Goal: Find specific page/section: Find specific page/section

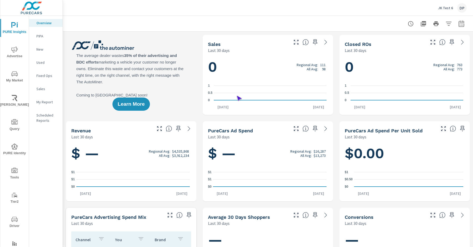
scroll to position [0, 0]
click at [13, 223] on span "Driver" at bounding box center [14, 222] width 25 height 13
